Goal: Browse casually: Explore the website without a specific task or goal

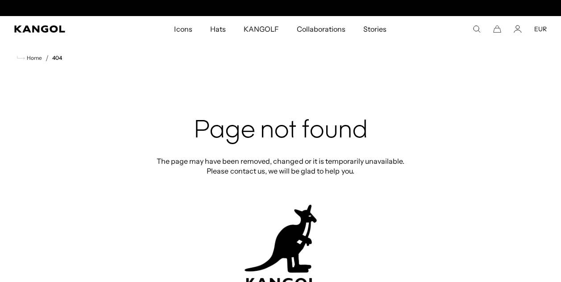
scroll to position [0, 184]
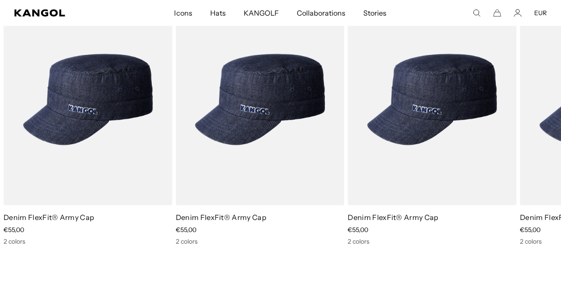
scroll to position [0, 184]
